Goal: Transaction & Acquisition: Purchase product/service

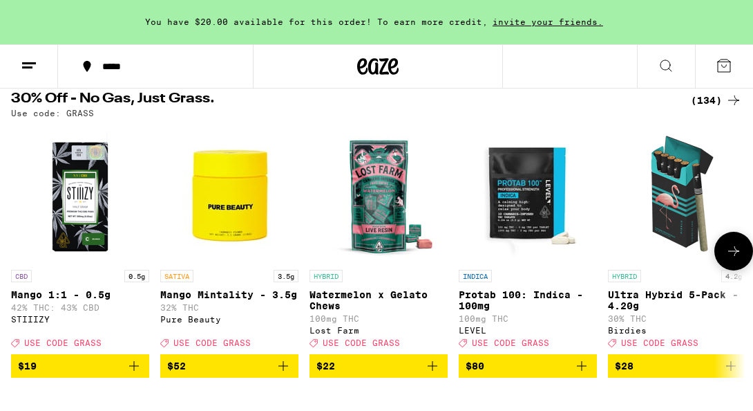
click at [737, 266] on button at bounding box center [734, 251] width 39 height 39
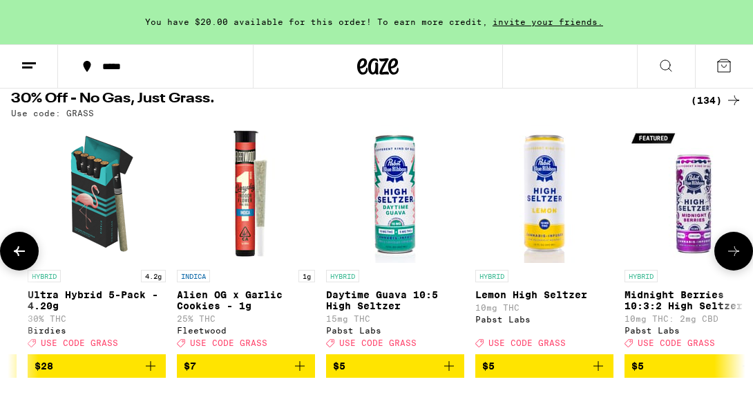
click at [737, 266] on button at bounding box center [734, 251] width 39 height 39
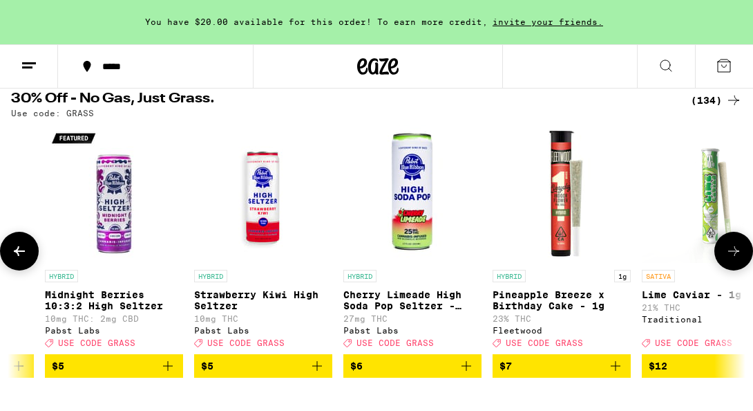
scroll to position [0, 1161]
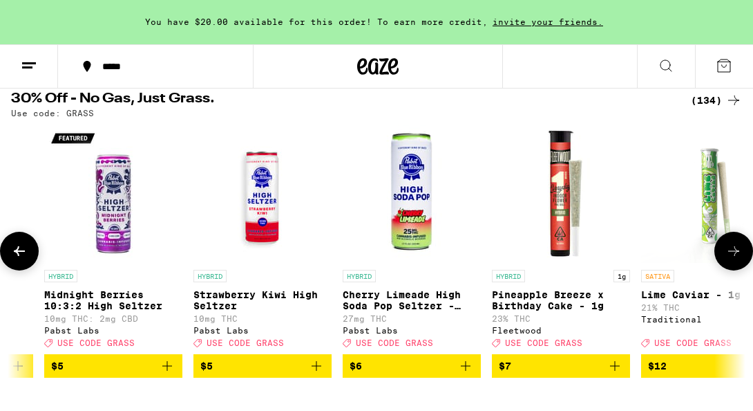
click at [737, 266] on button at bounding box center [734, 251] width 39 height 39
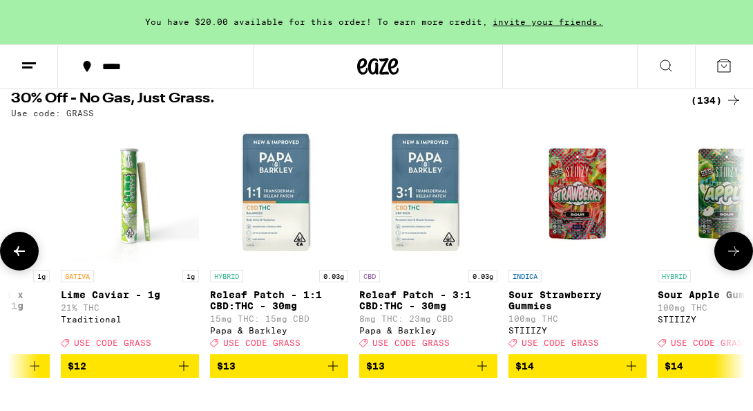
click at [737, 266] on button at bounding box center [734, 251] width 39 height 39
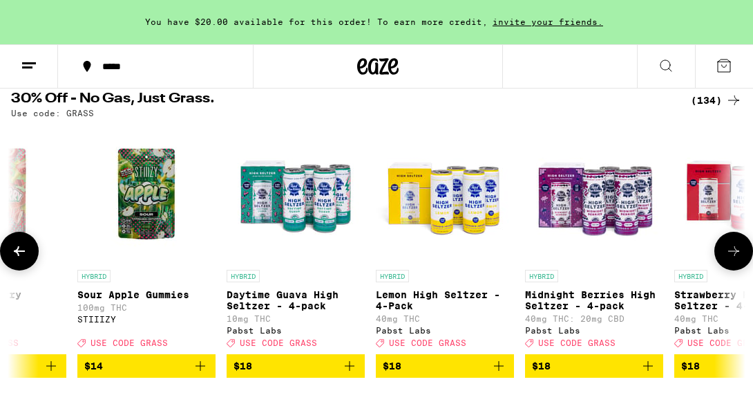
click at [737, 266] on button at bounding box center [734, 251] width 39 height 39
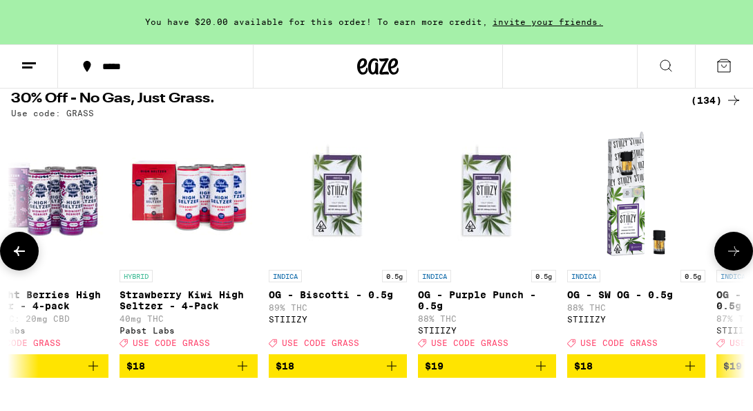
scroll to position [0, 2903]
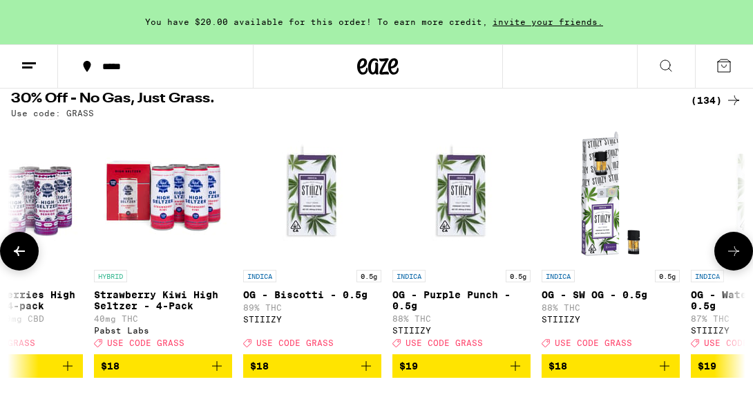
click at [737, 266] on button at bounding box center [734, 251] width 39 height 39
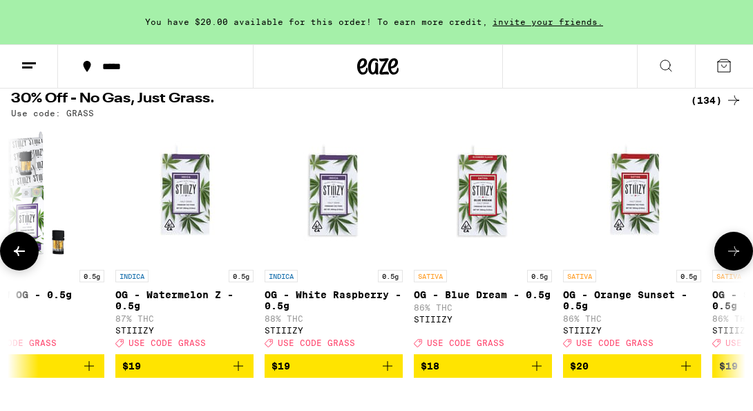
scroll to position [0, 3484]
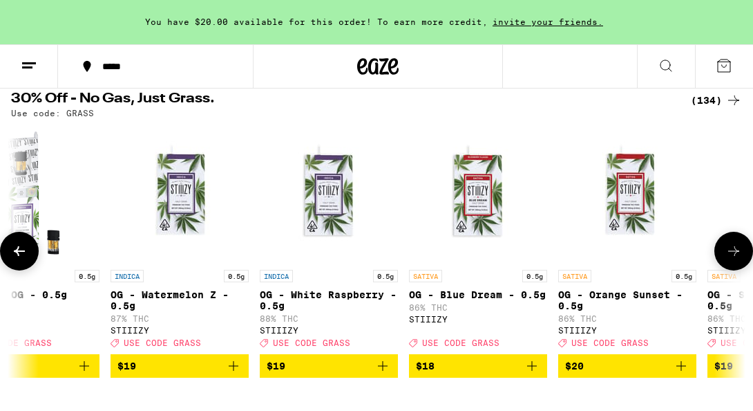
click at [737, 266] on button at bounding box center [734, 251] width 39 height 39
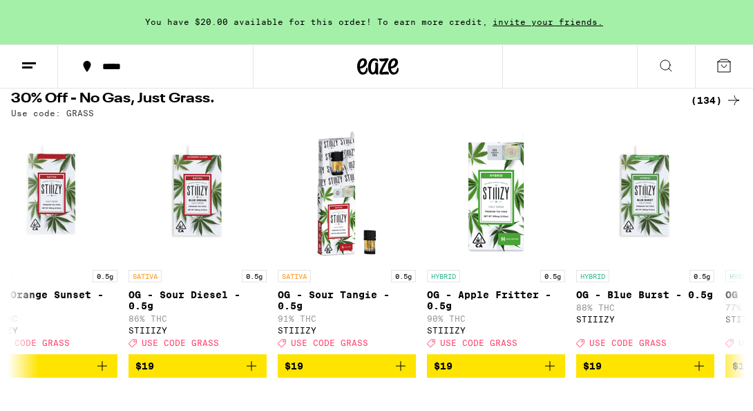
scroll to position [0, 4064]
